Goal: Navigation & Orientation: Find specific page/section

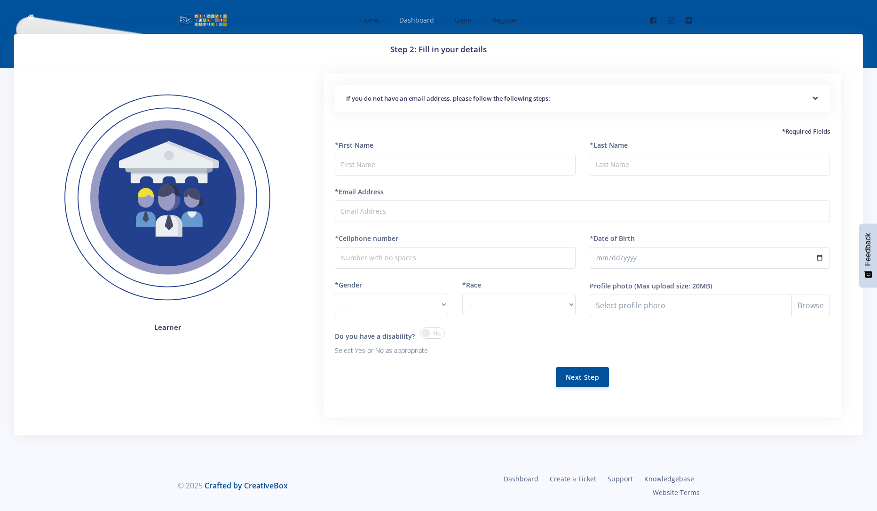
click at [412, 22] on span "Dashboard" at bounding box center [416, 20] width 35 height 9
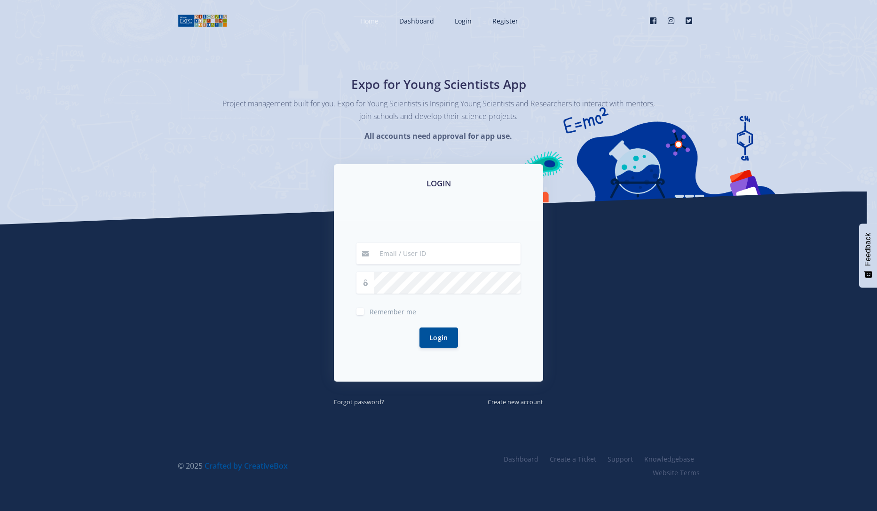
click at [379, 15] on link "Home" at bounding box center [368, 20] width 35 height 25
